Goal: Find specific page/section

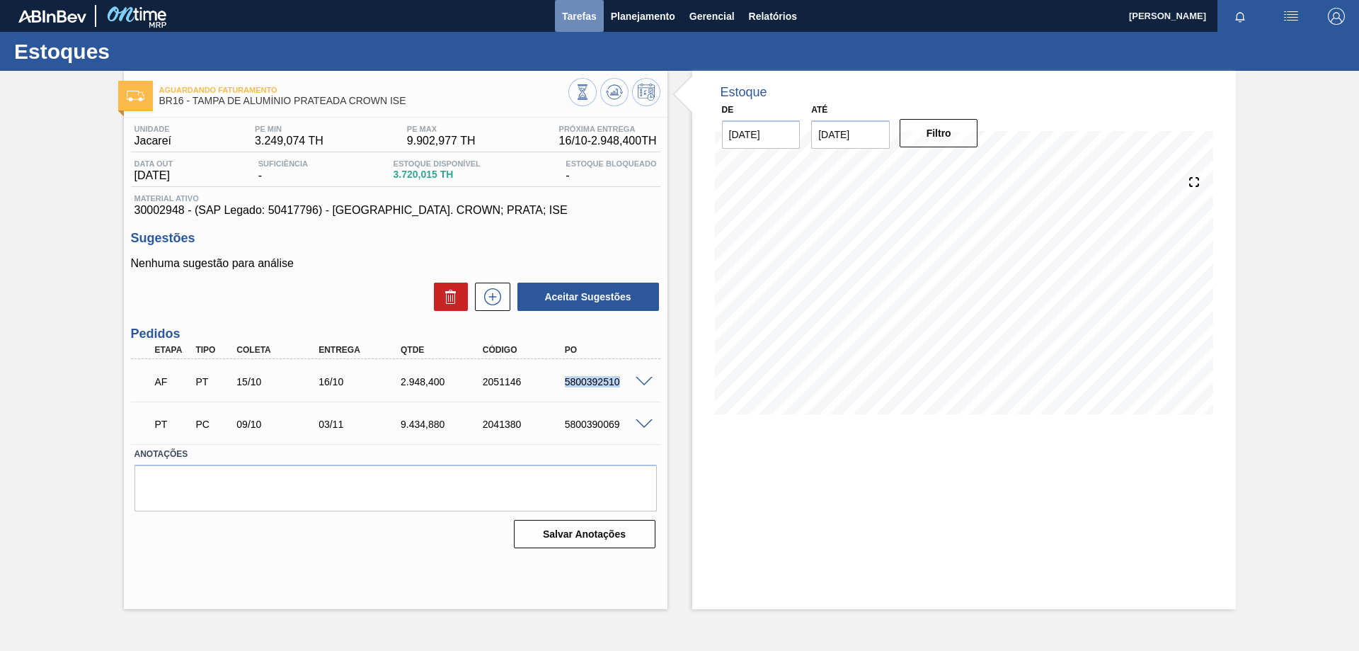
click at [595, 17] on span "Tarefas" at bounding box center [579, 16] width 35 height 17
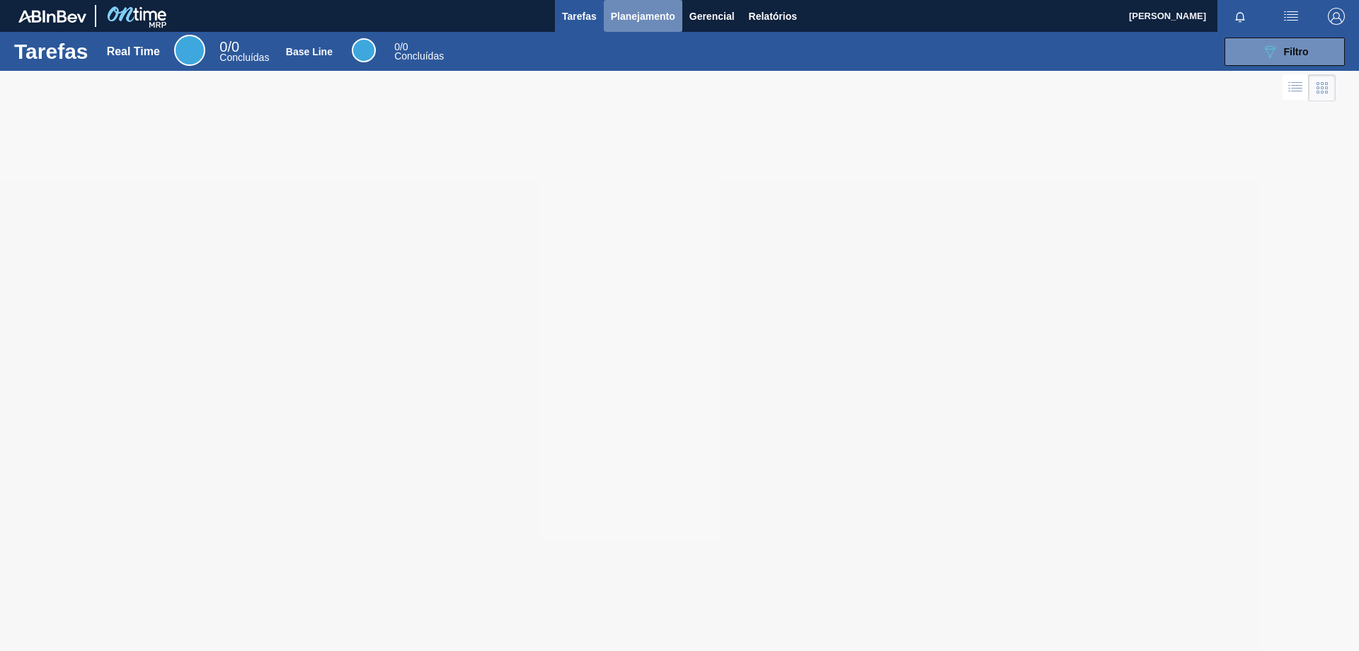
click at [642, 16] on span "Planejamento" at bounding box center [643, 16] width 64 height 17
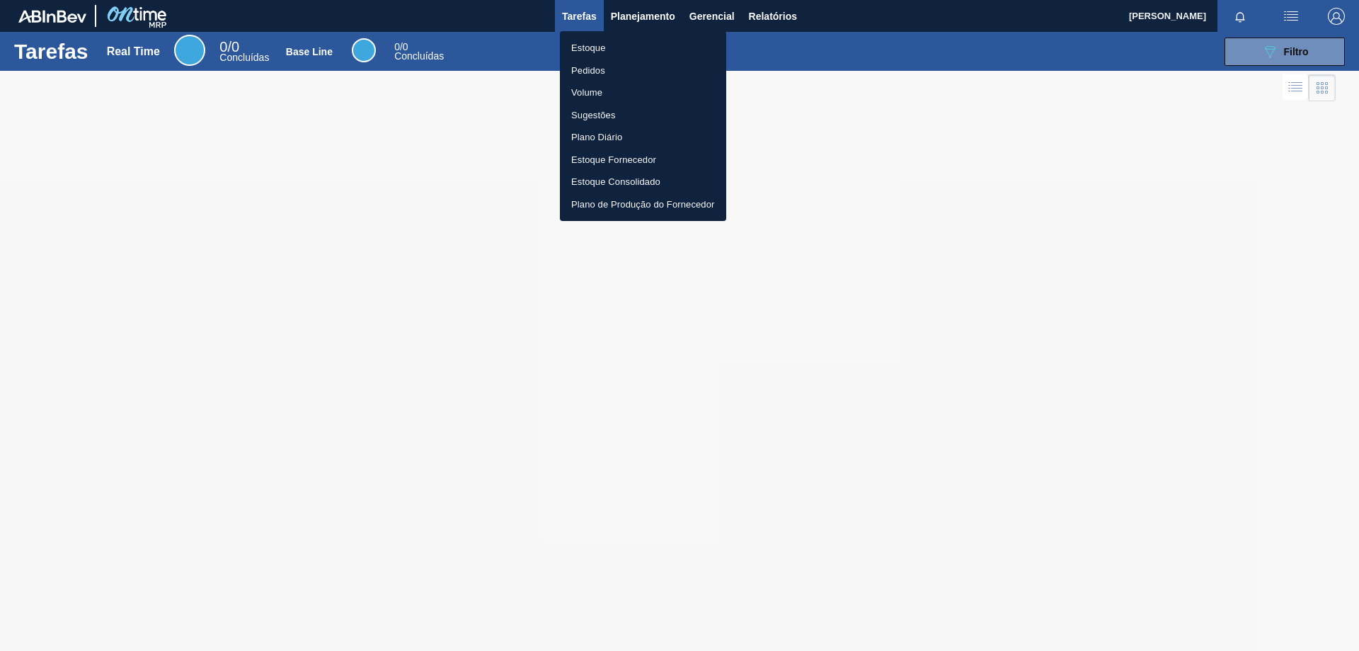
click at [592, 47] on li "Estoque" at bounding box center [643, 48] width 166 height 23
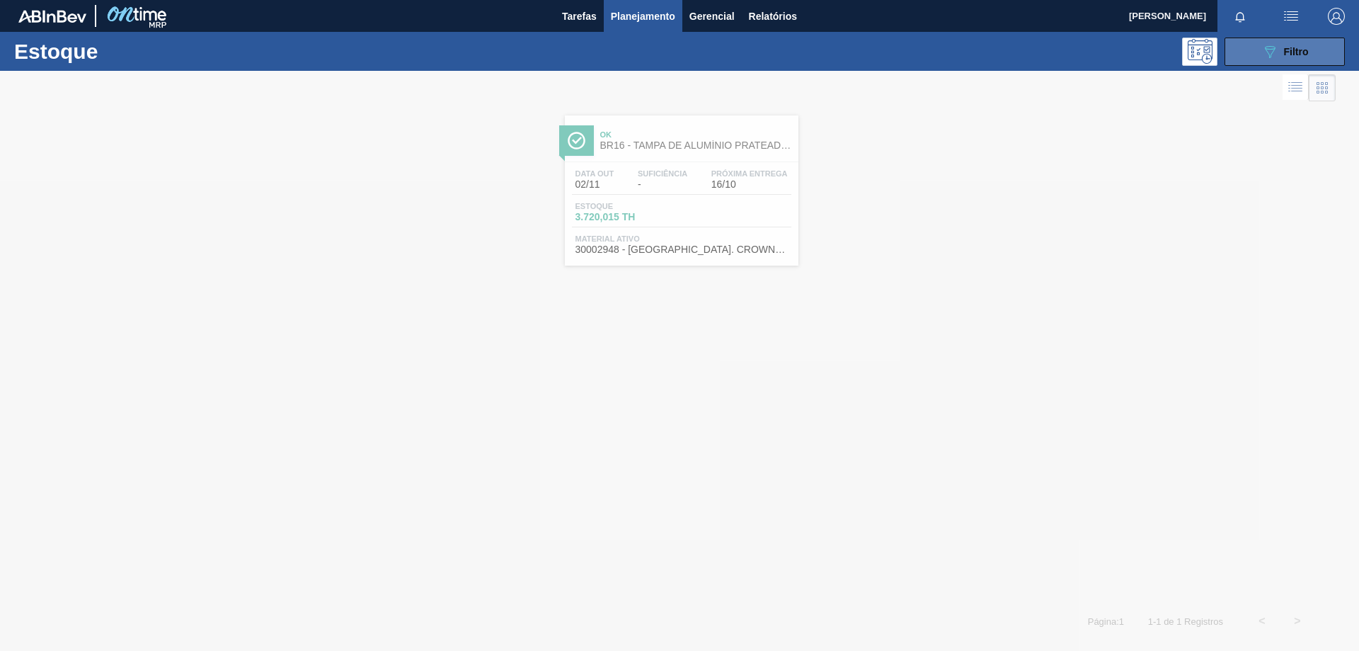
click at [1293, 46] on span "Filtro" at bounding box center [1296, 51] width 25 height 11
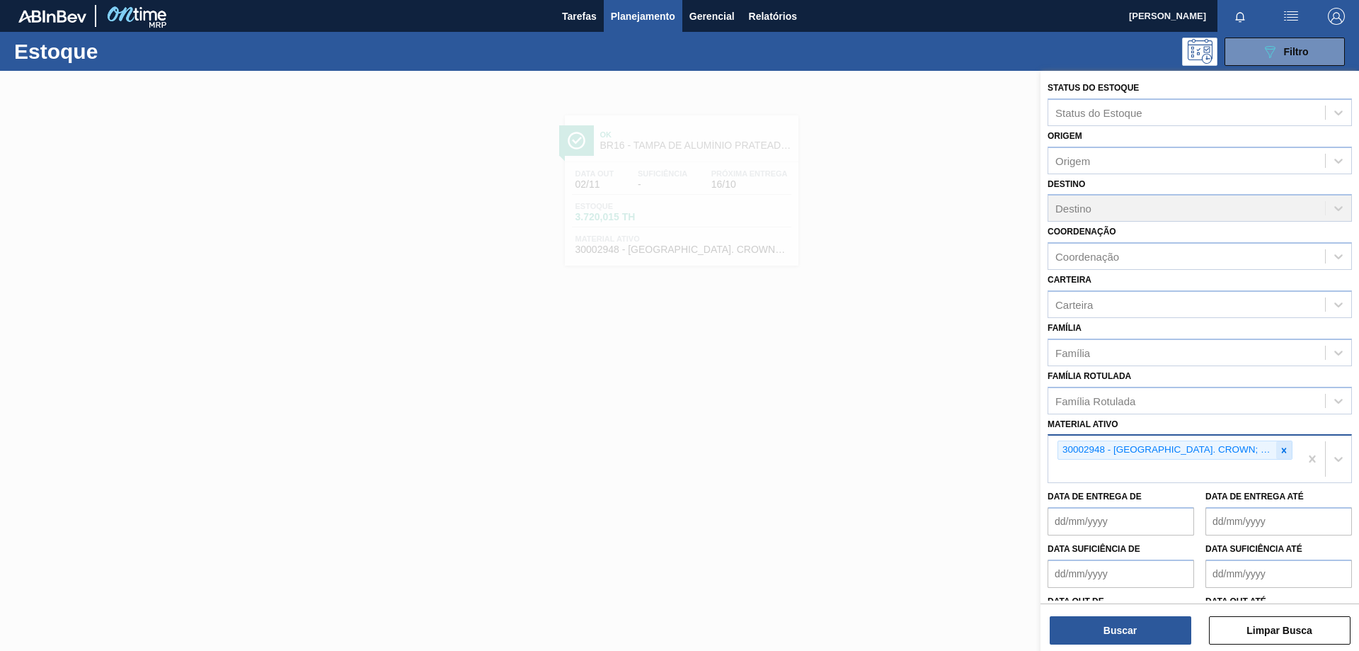
click at [1279, 448] on icon at bounding box center [1284, 450] width 10 height 10
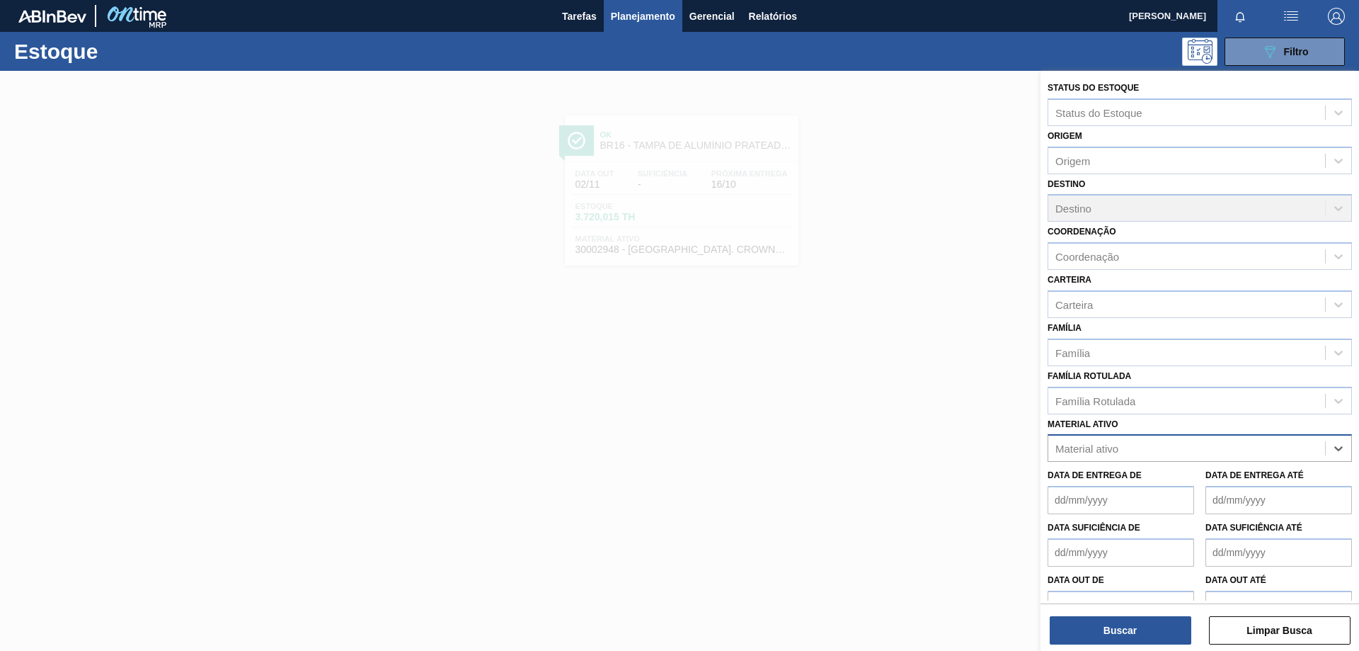
paste ativo "30017830"
type ativo "30017830"
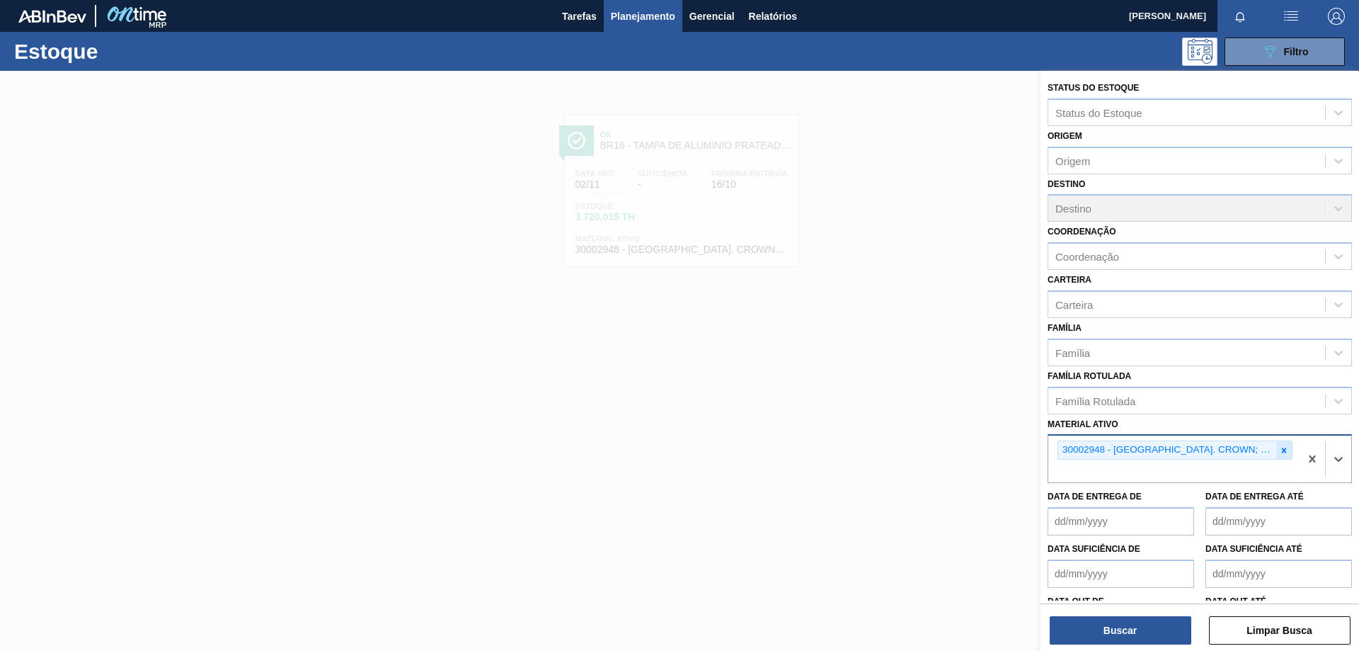
click at [1279, 454] on icon at bounding box center [1284, 450] width 10 height 10
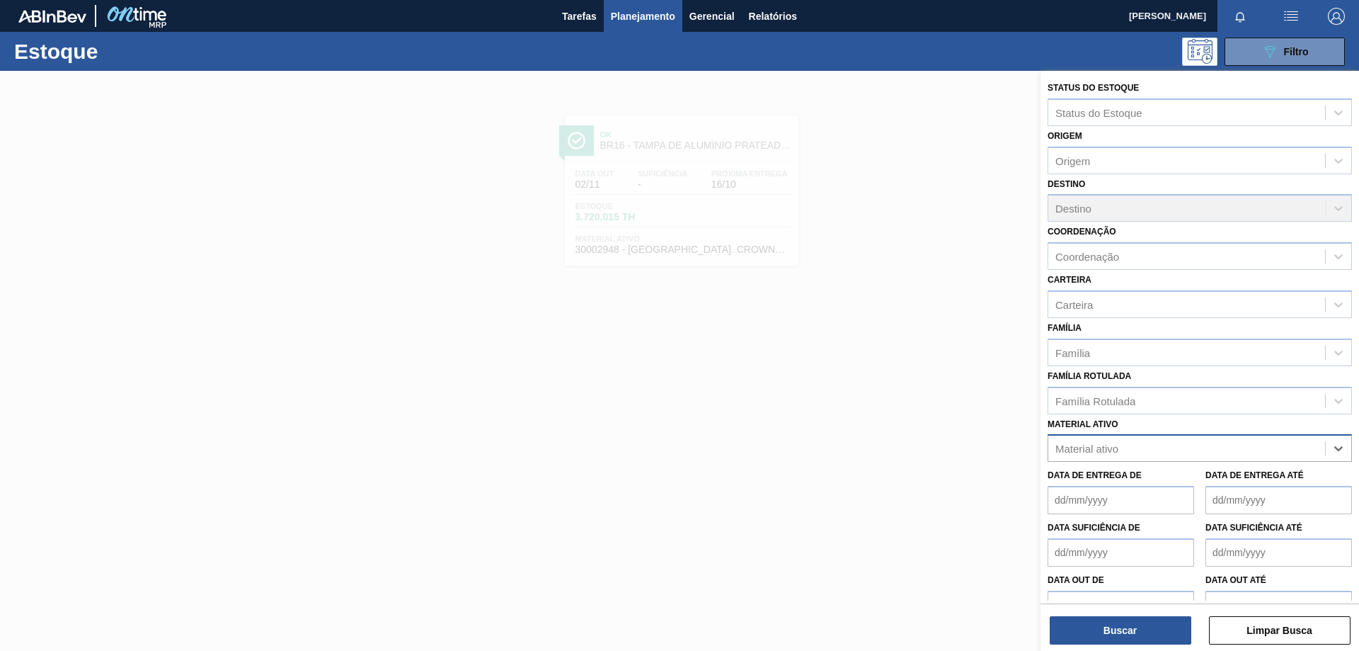
paste ativo "30017830"
type ativo "30017830"
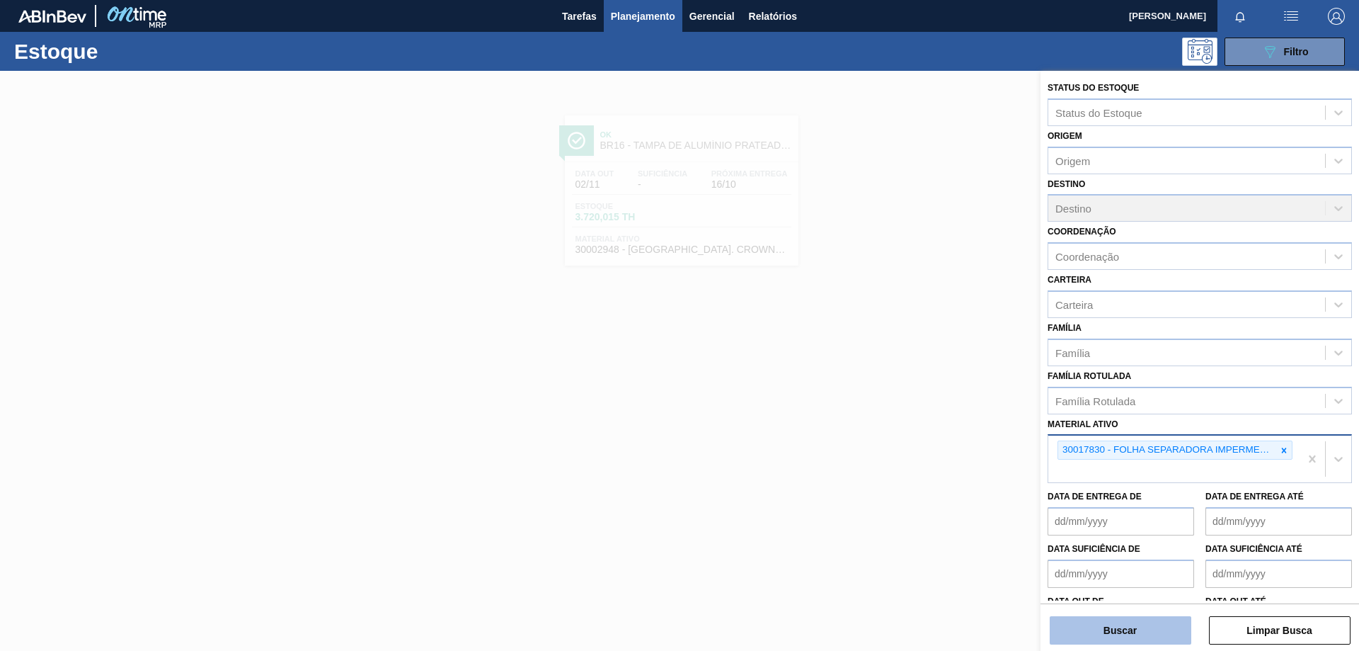
click at [1156, 633] on button "Buscar" at bounding box center [1121, 630] width 142 height 28
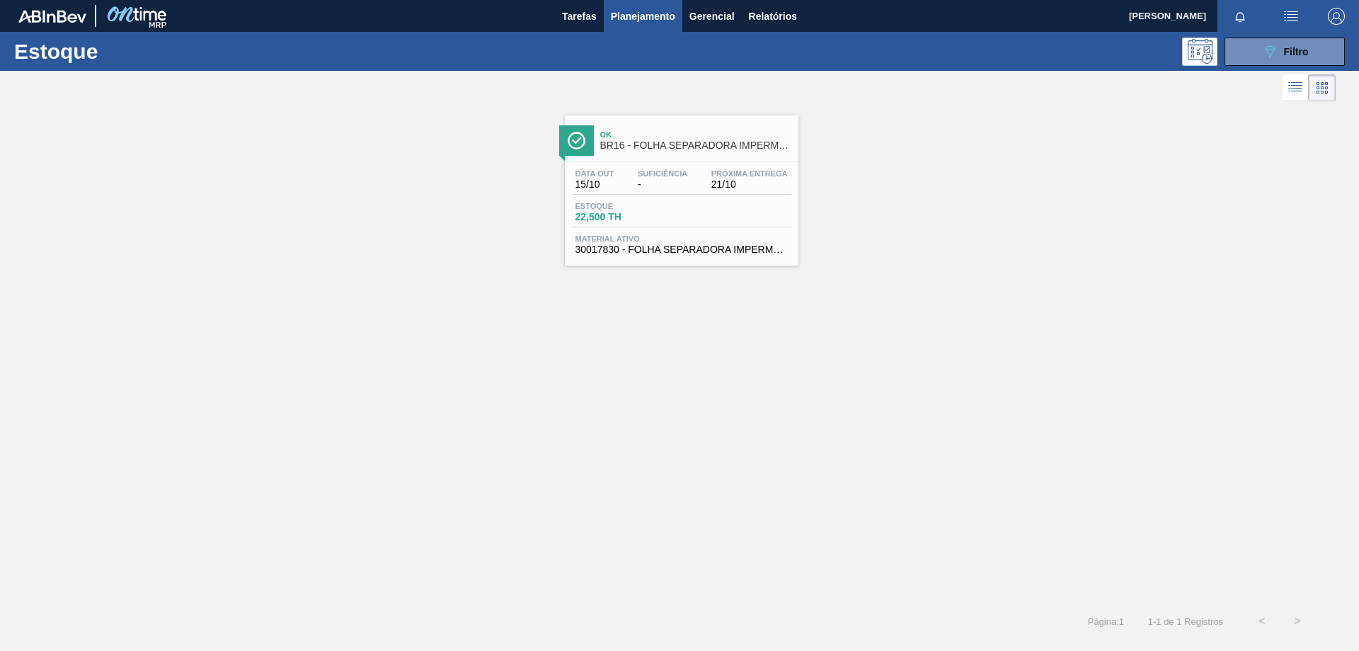
click at [703, 154] on div "Ok BR16 - FOLHA SEPARADORA IMPERMEAVEL" at bounding box center [695, 141] width 191 height 32
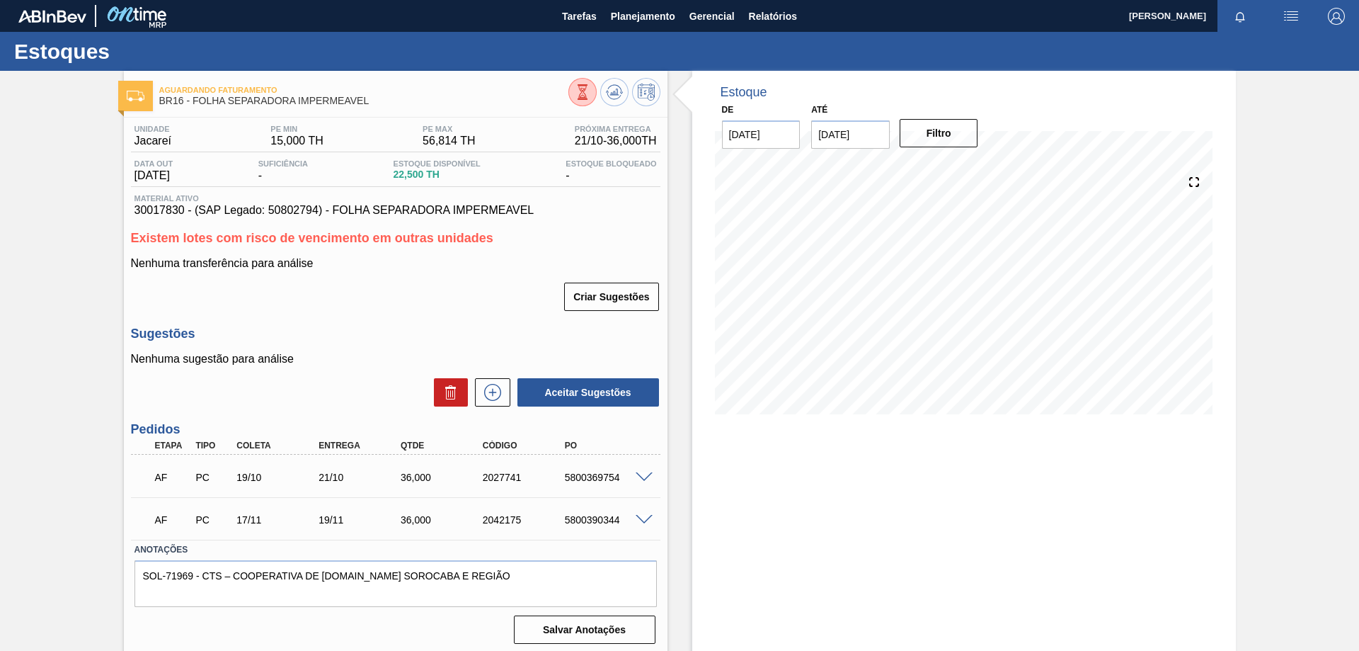
scroll to position [5, 0]
